Goal: Find specific page/section: Find specific page/section

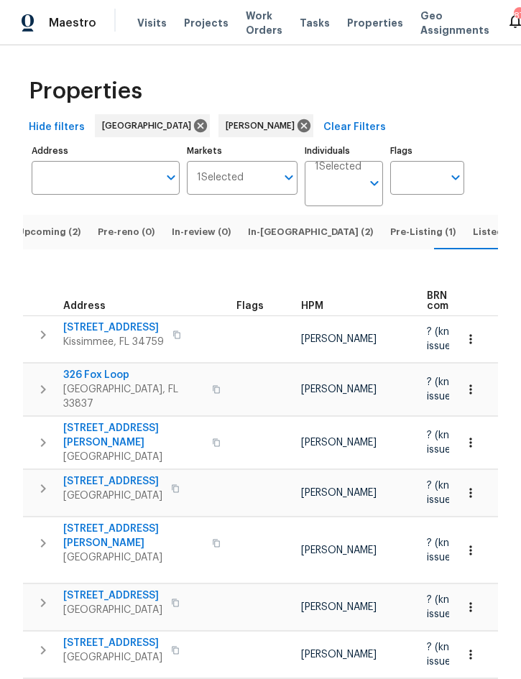
scroll to position [-1, 0]
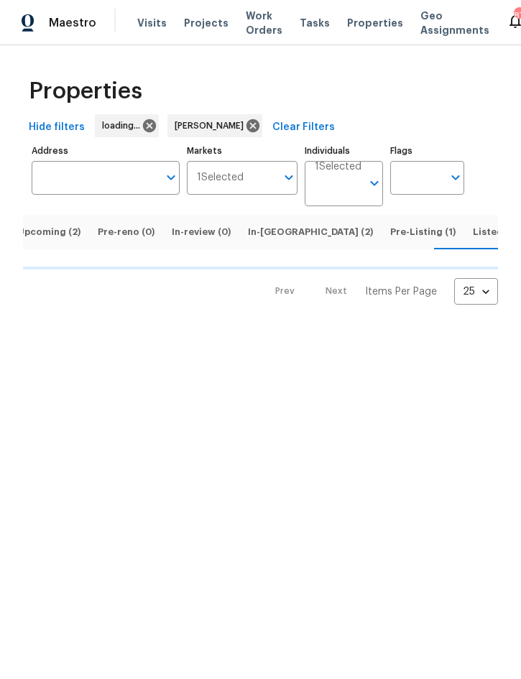
scroll to position [0, 14]
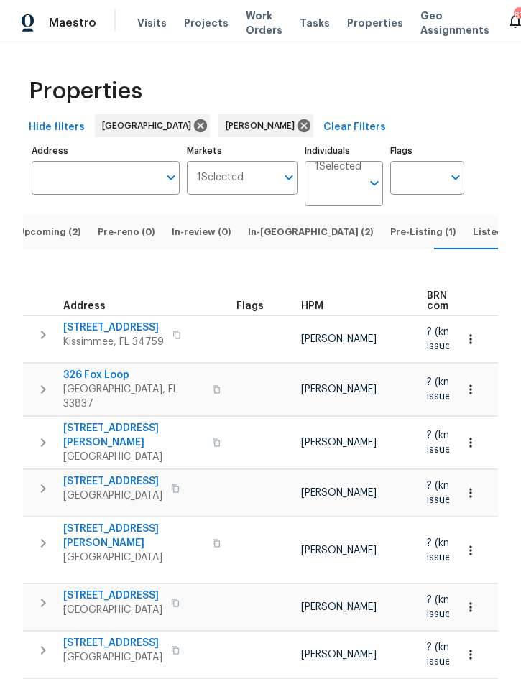
click at [473, 240] on span "Listed (15)" at bounding box center [497, 232] width 49 height 16
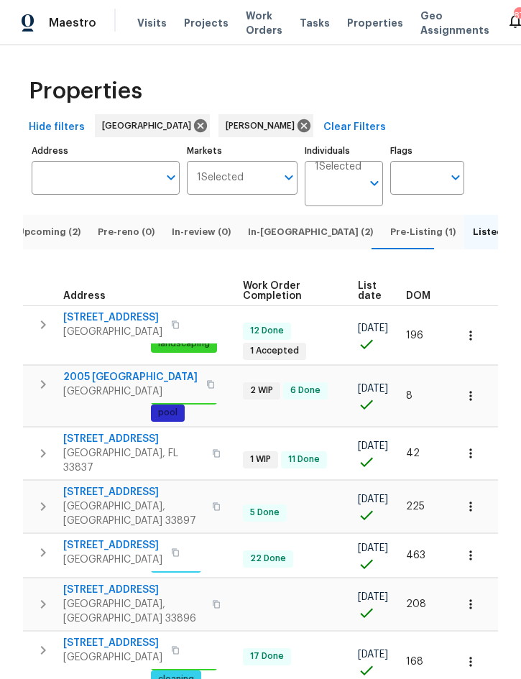
scroll to position [0, 288]
click at [426, 301] on span "DOM" at bounding box center [418, 296] width 24 height 10
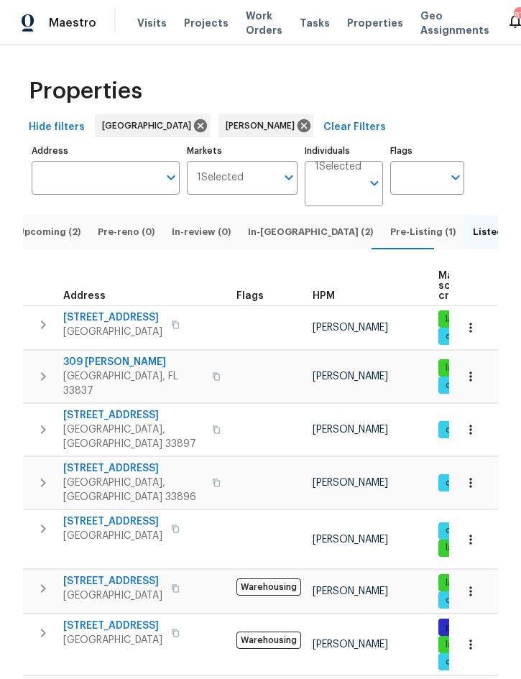
click at [272, 224] on span "In-[GEOGRAPHIC_DATA] (2)" at bounding box center [310, 232] width 125 height 16
